Goal: Transaction & Acquisition: Purchase product/service

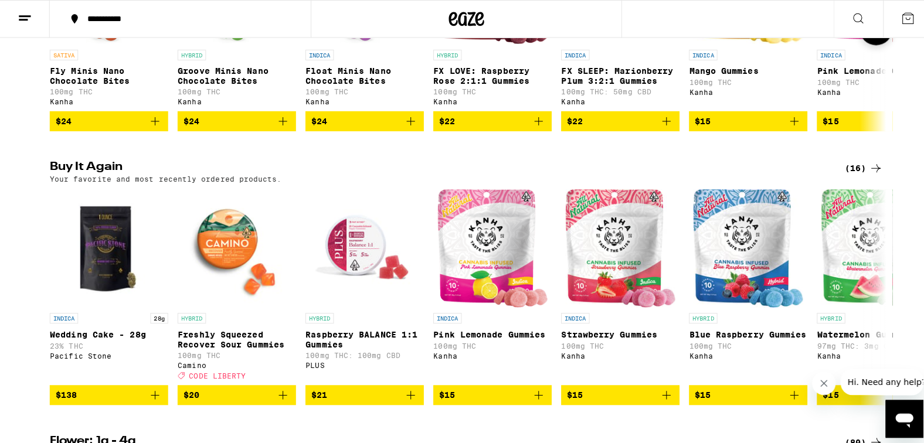
scroll to position [879, 0]
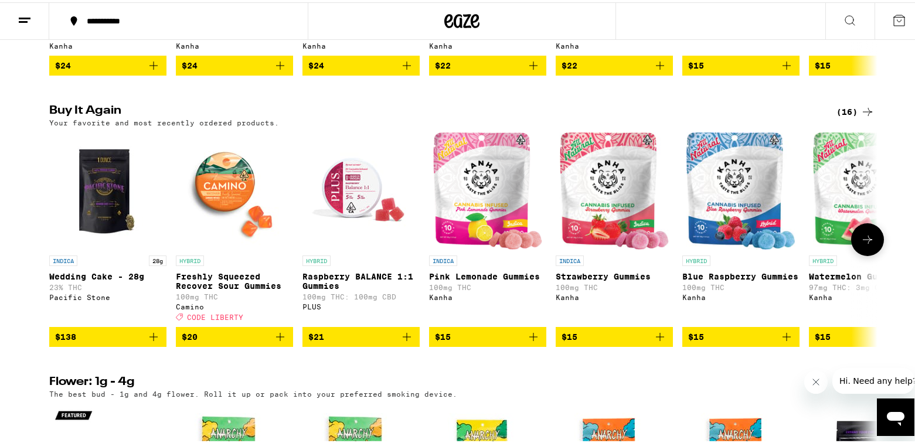
click at [91, 222] on img "Open page for Wedding Cake - 28g from Pacific Stone" at bounding box center [107, 188] width 117 height 117
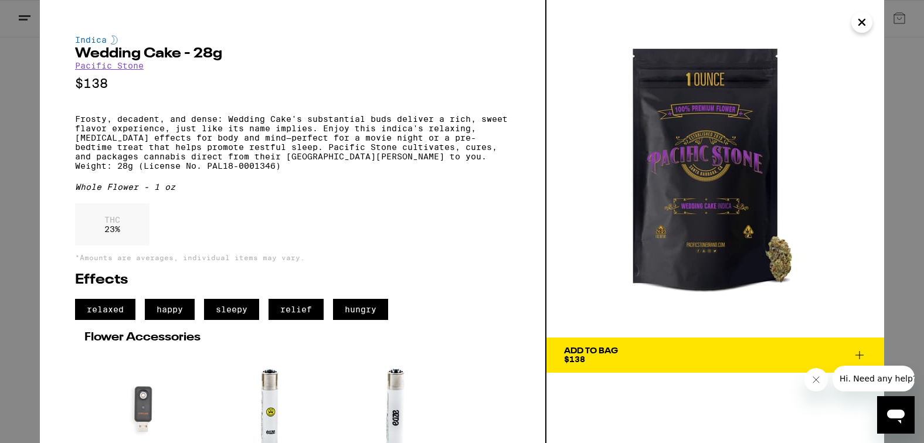
click at [818, 350] on span "Add To Bag $138" at bounding box center [715, 355] width 302 height 16
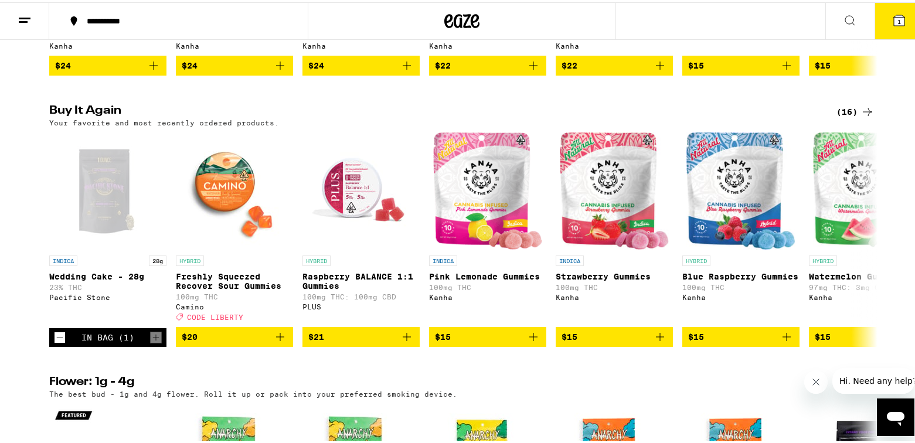
click at [897, 20] on icon at bounding box center [899, 18] width 14 height 14
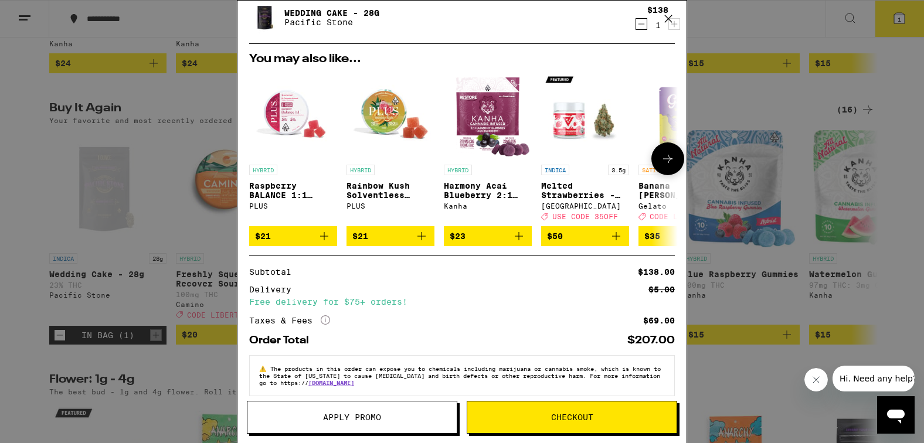
scroll to position [56, 0]
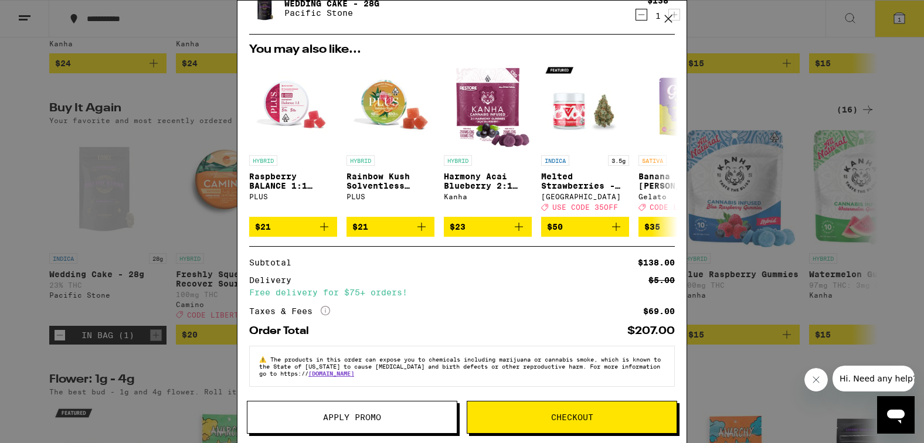
click at [568, 418] on span "Checkout" at bounding box center [572, 417] width 42 height 8
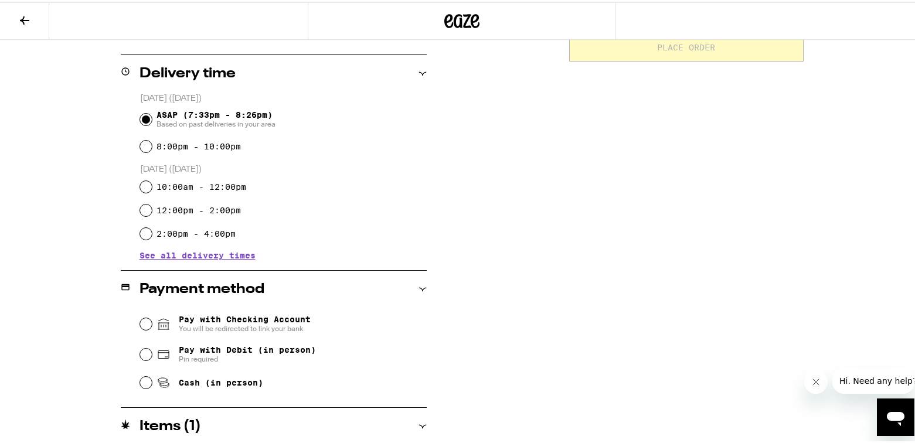
scroll to position [316, 0]
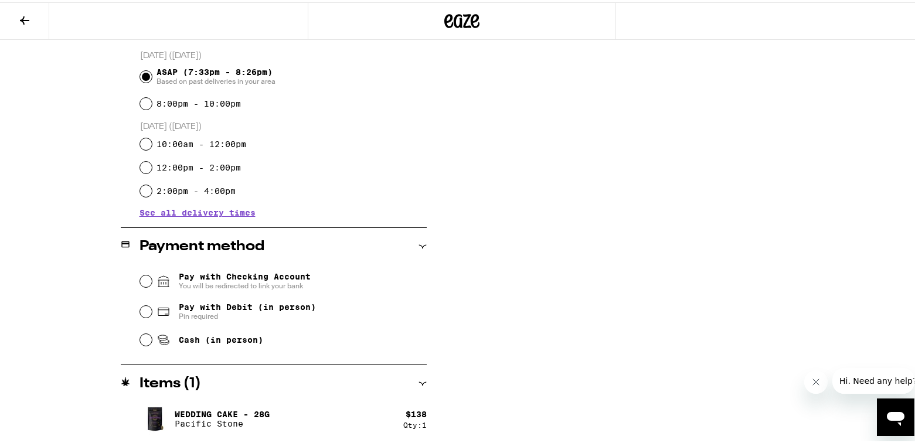
click at [223, 308] on span "Pay with Debit (in person)" at bounding box center [247, 304] width 137 height 9
click at [152, 308] on input "Pay with Debit (in person) Pin required" at bounding box center [146, 310] width 12 height 12
radio input "true"
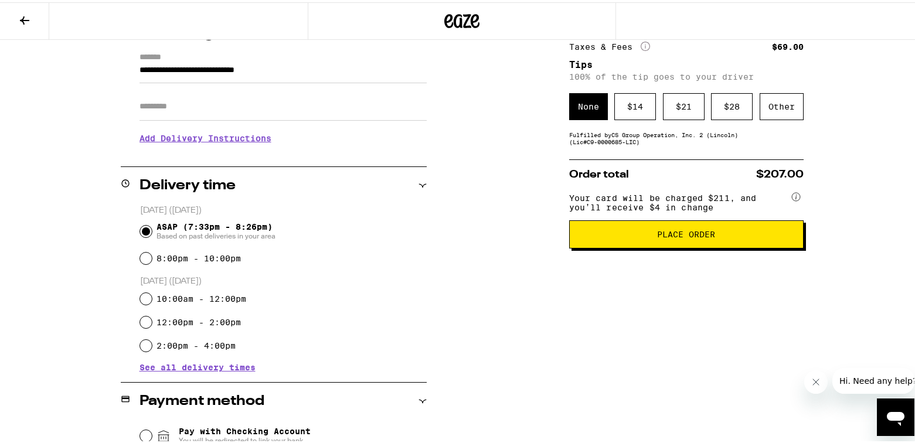
scroll to position [141, 0]
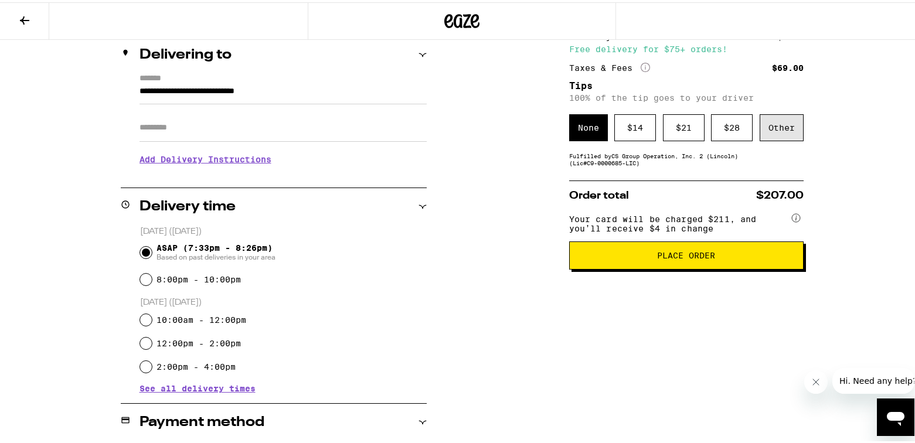
click at [791, 130] on div "Other" at bounding box center [781, 125] width 44 height 27
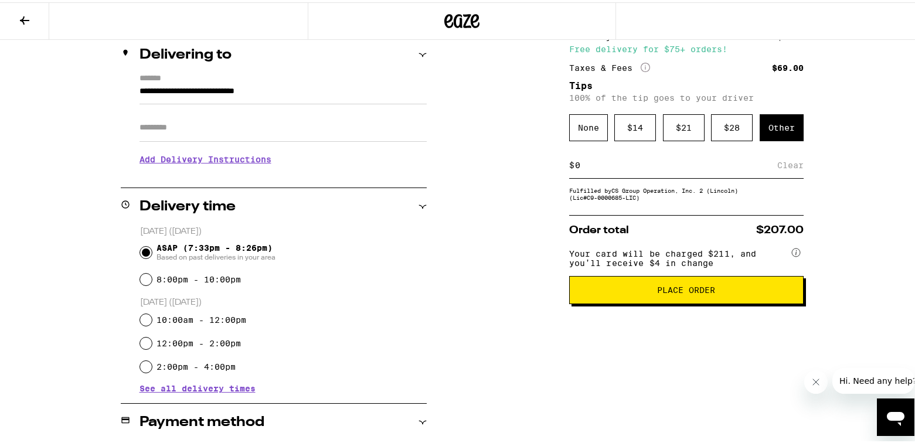
click at [609, 164] on input at bounding box center [675, 163] width 203 height 11
click at [782, 167] on div "Save" at bounding box center [792, 163] width 21 height 26
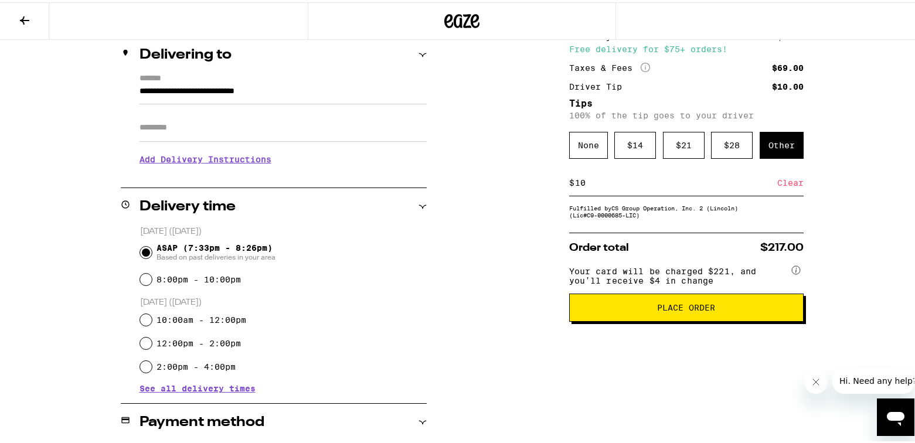
click at [590, 183] on input "10" at bounding box center [675, 180] width 203 height 11
type input "6"
click at [783, 186] on div "Save" at bounding box center [792, 181] width 21 height 26
click at [590, 181] on input "6" at bounding box center [675, 180] width 203 height 11
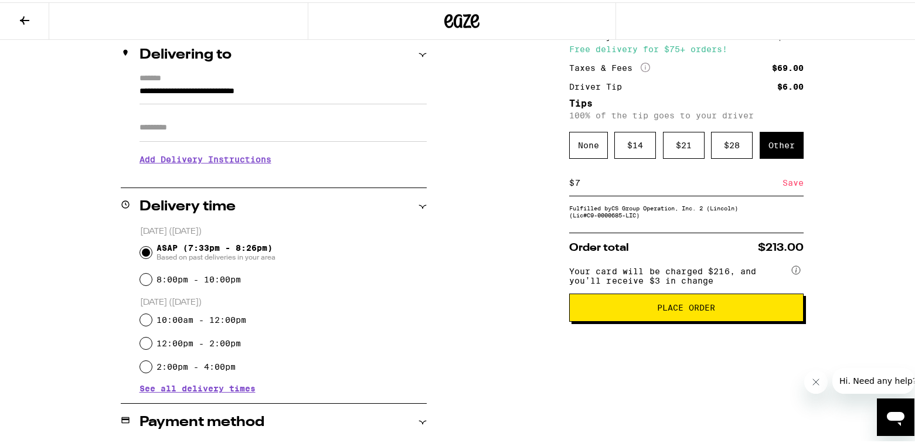
type input "7"
click at [783, 183] on div "Save" at bounding box center [792, 181] width 21 height 26
click at [581, 180] on input "7" at bounding box center [675, 180] width 203 height 11
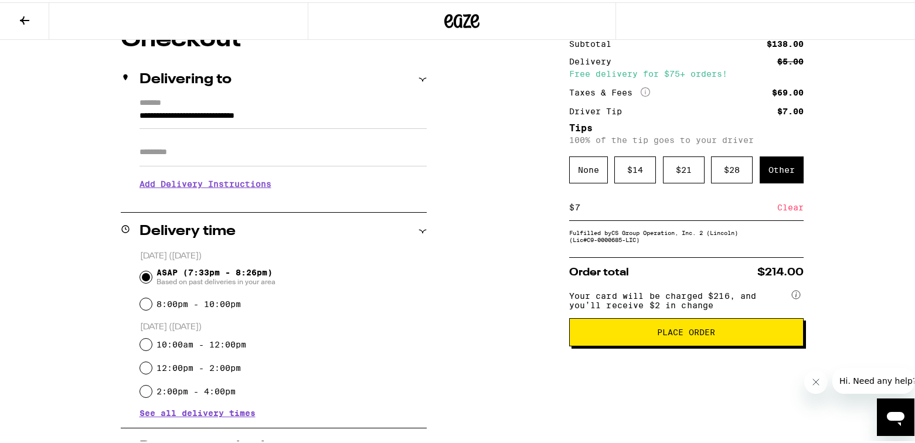
scroll to position [117, 0]
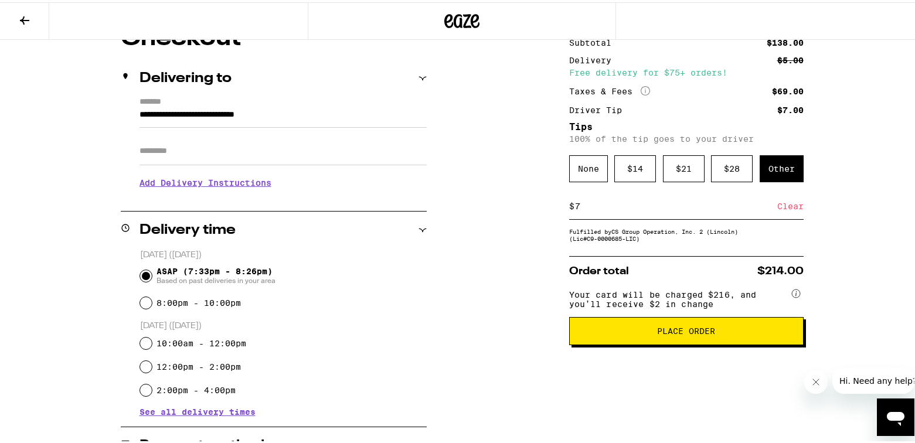
click at [685, 342] on button "Place Order" at bounding box center [686, 329] width 234 height 28
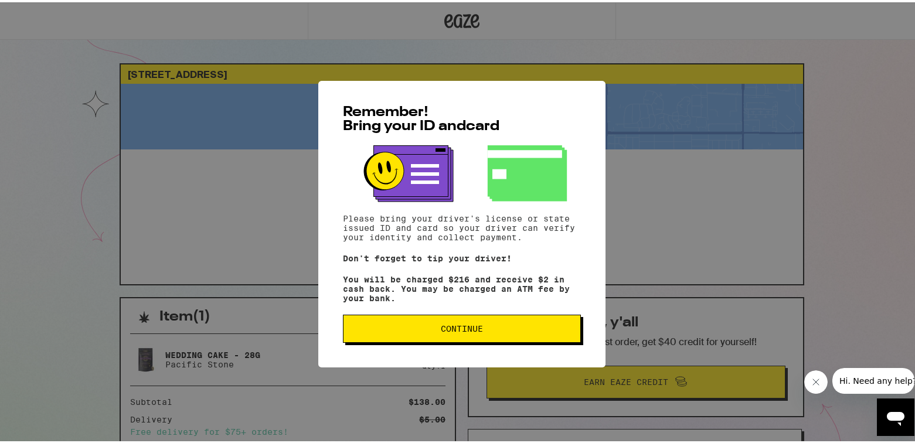
click at [499, 329] on span "Continue" at bounding box center [462, 326] width 218 height 8
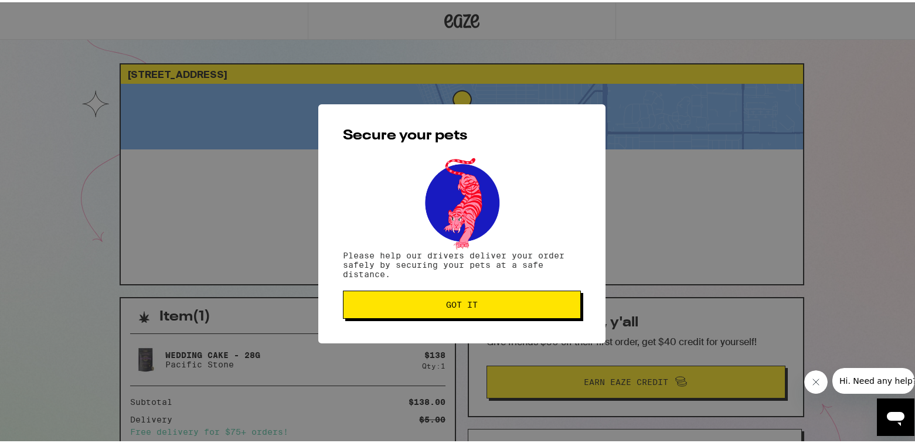
click at [455, 305] on span "Got it" at bounding box center [462, 302] width 32 height 8
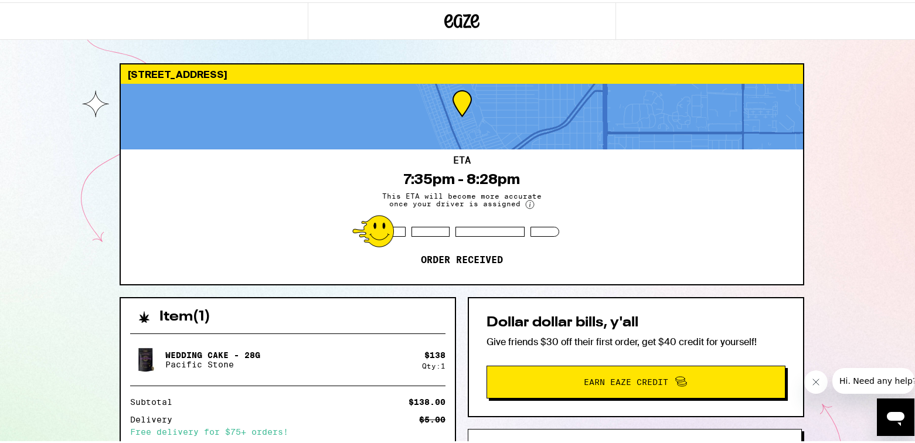
click at [874, 208] on div "[STREET_ADDRESS] ETA 7:35pm - 8:28pm This ETA will become more accurate once yo…" at bounding box center [462, 319] width 924 height 639
